Goal: Information Seeking & Learning: Learn about a topic

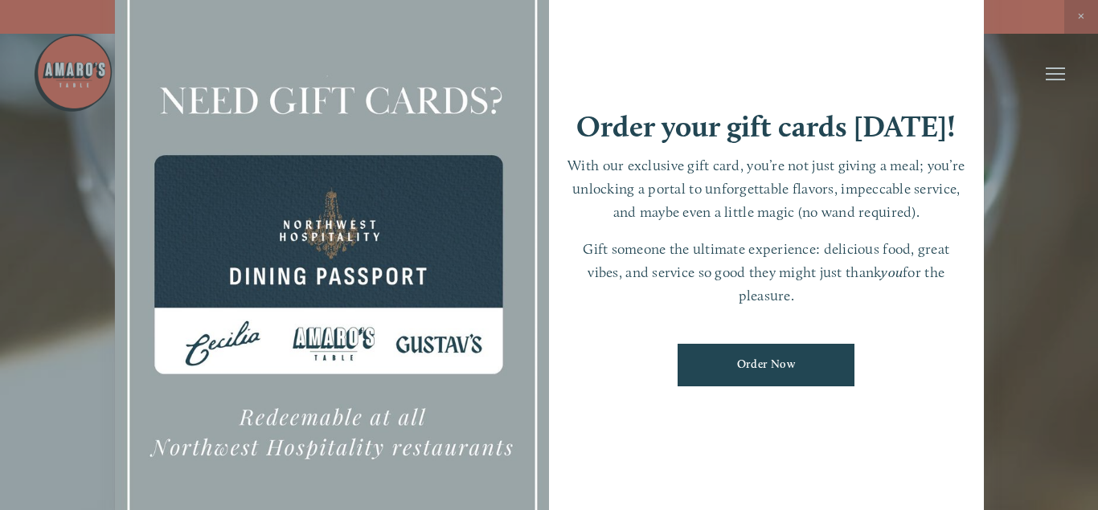
click at [1078, 18] on div at bounding box center [549, 255] width 1098 height 510
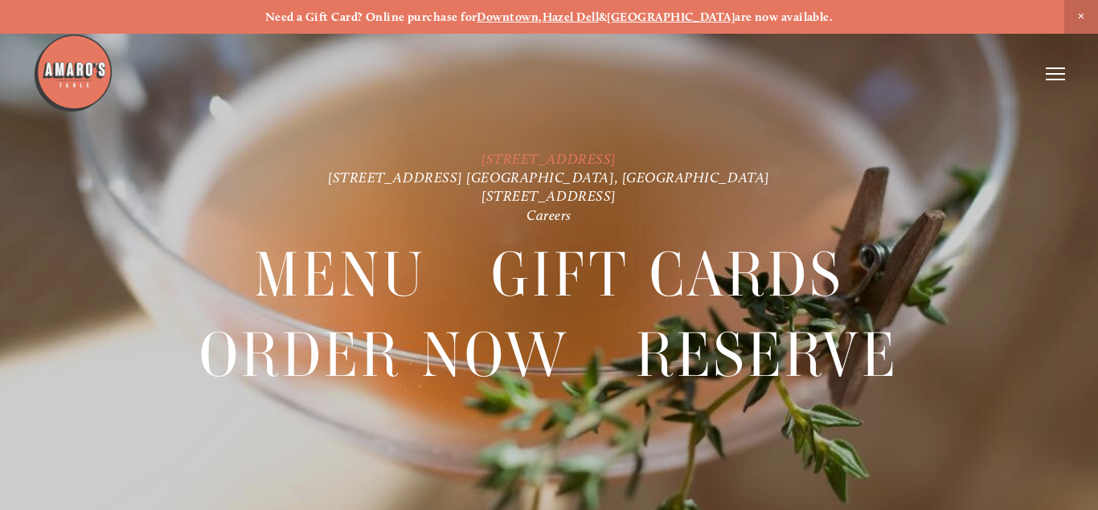
click at [564, 157] on link "[STREET_ADDRESS]" at bounding box center [548, 157] width 135 height 17
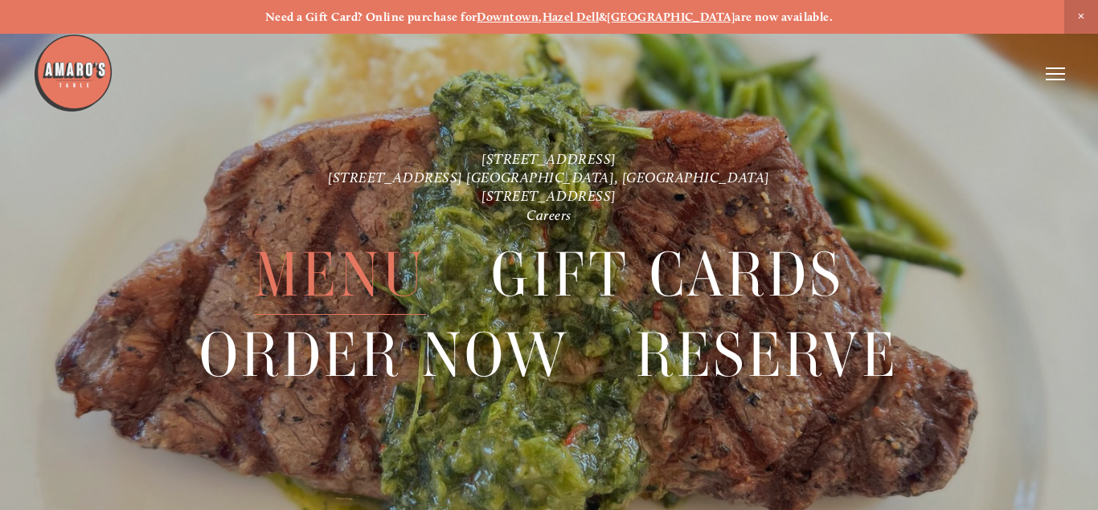
click at [376, 268] on span "Menu" at bounding box center [339, 275] width 171 height 80
click at [360, 278] on span "Menu" at bounding box center [339, 275] width 171 height 80
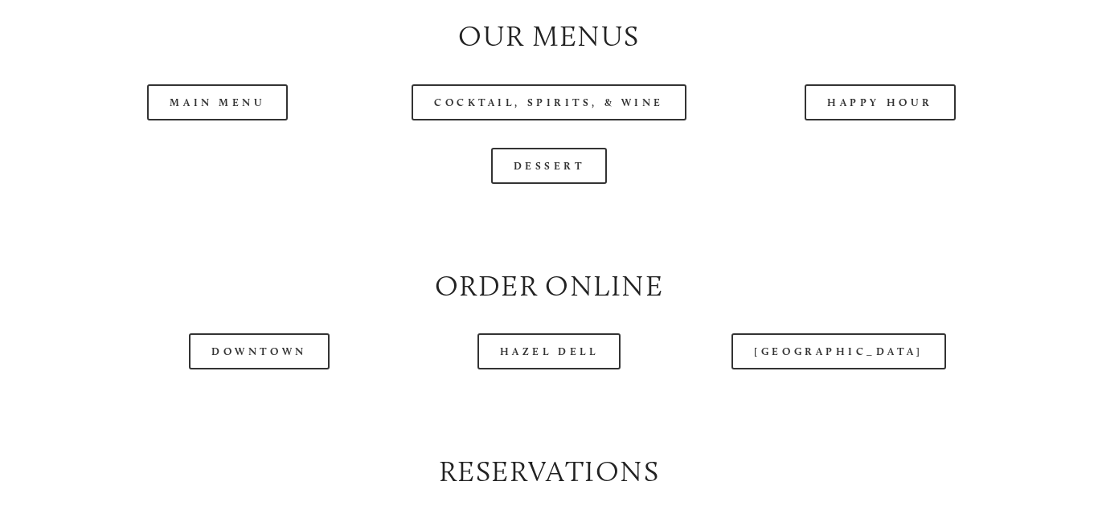
scroll to position [1639, 0]
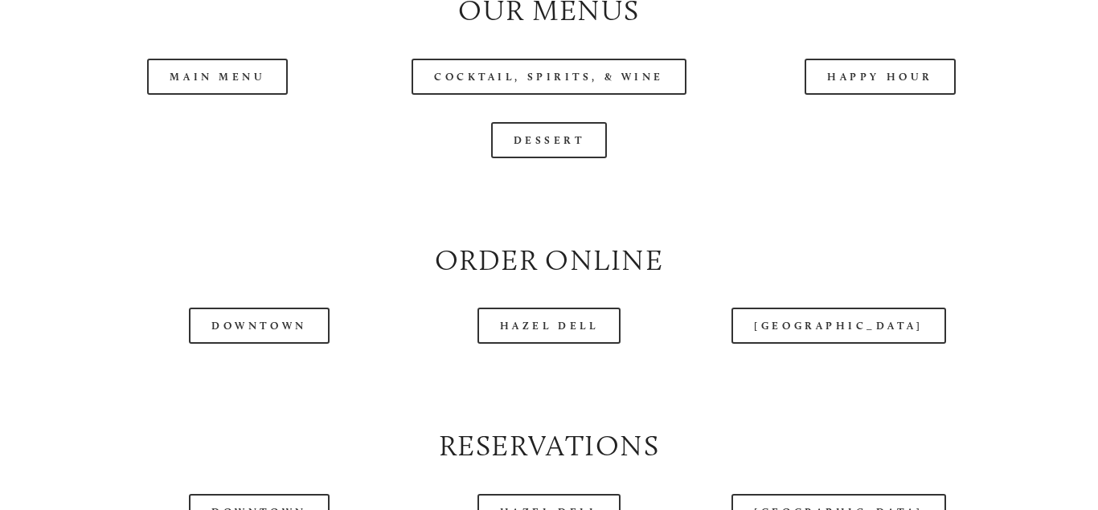
click at [207, 84] on header "Menu Order Now Visit Gallery 0" at bounding box center [549, 34] width 1032 height 149
click at [227, 76] on header "Menu Order Now Visit Gallery 0" at bounding box center [549, 34] width 1032 height 149
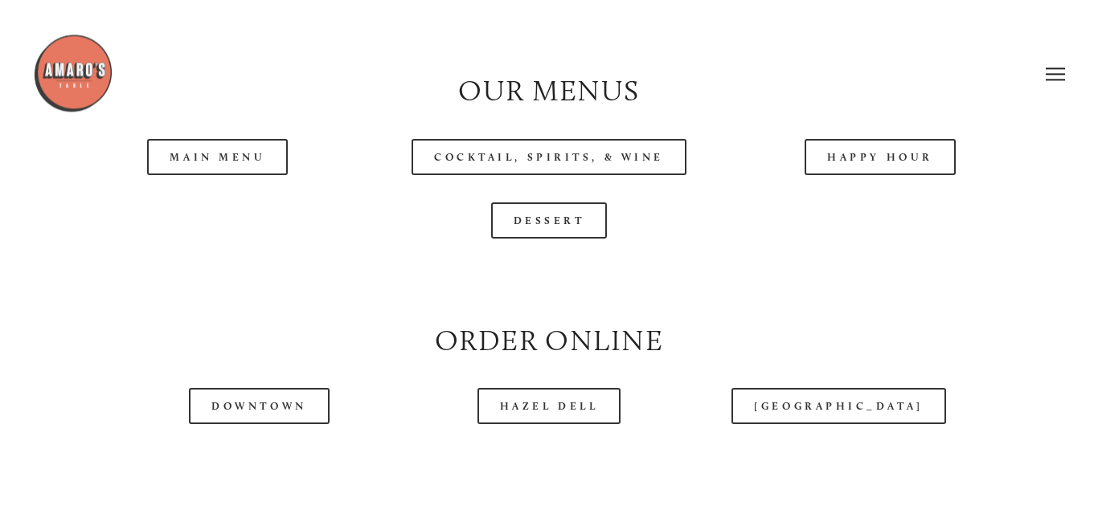
scroll to position [1557, 0]
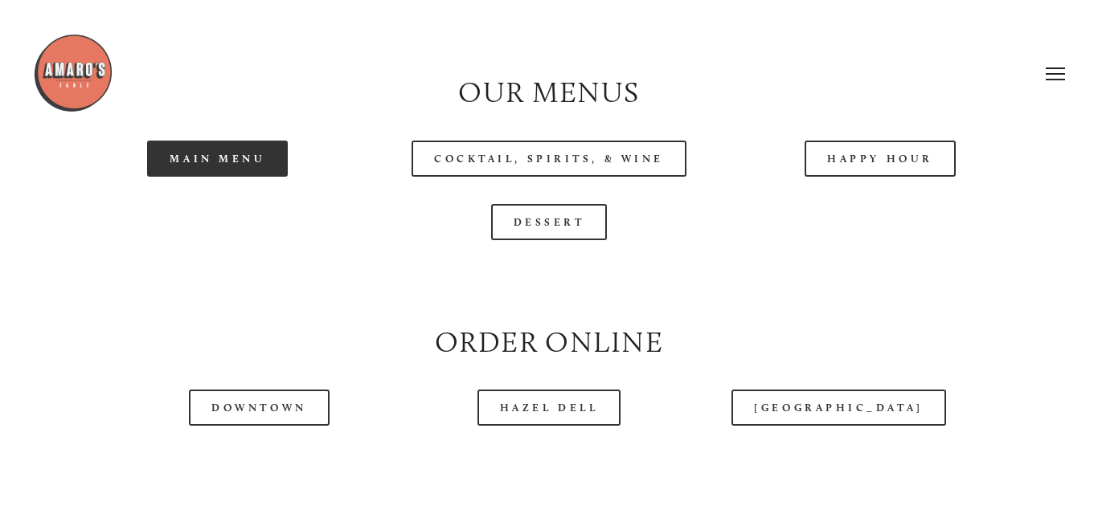
click at [213, 150] on link "Main Menu" at bounding box center [217, 159] width 141 height 36
